Goal: Task Accomplishment & Management: Use online tool/utility

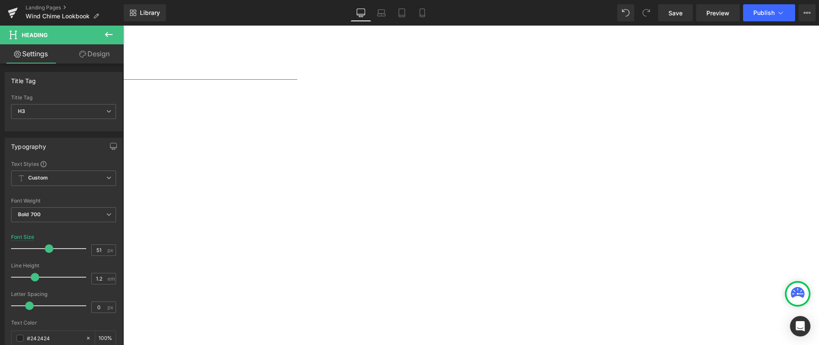
scroll to position [2717, 0]
click at [755, 18] on button "Publish" at bounding box center [769, 12] width 52 height 17
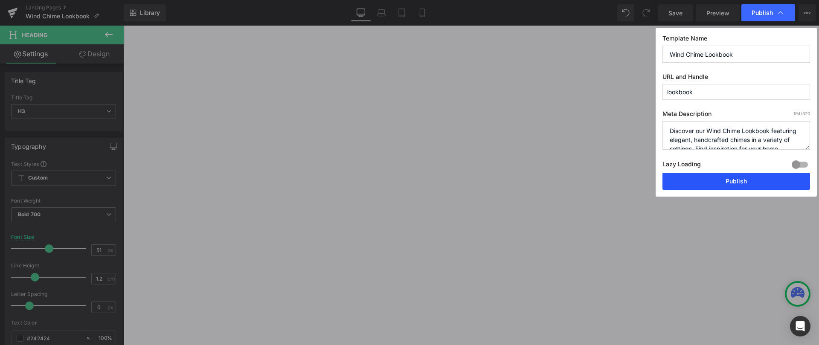
drag, startPoint x: 700, startPoint y: 174, endPoint x: 585, endPoint y: 104, distance: 134.1
click at [700, 174] on button "Publish" at bounding box center [736, 181] width 148 height 17
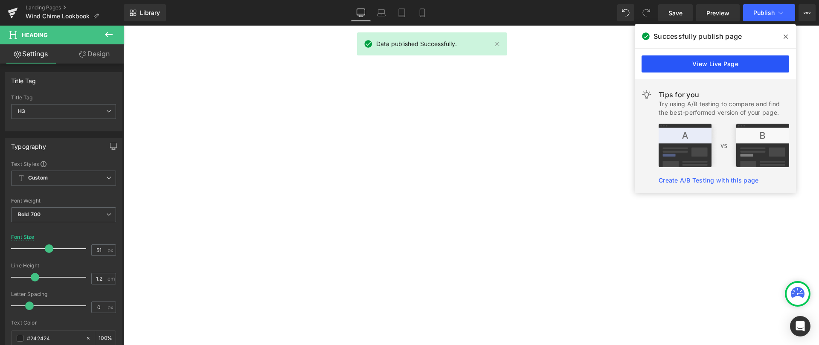
click at [716, 67] on link "View Live Page" at bounding box center [715, 63] width 148 height 17
